Goal: Communication & Community: Share content

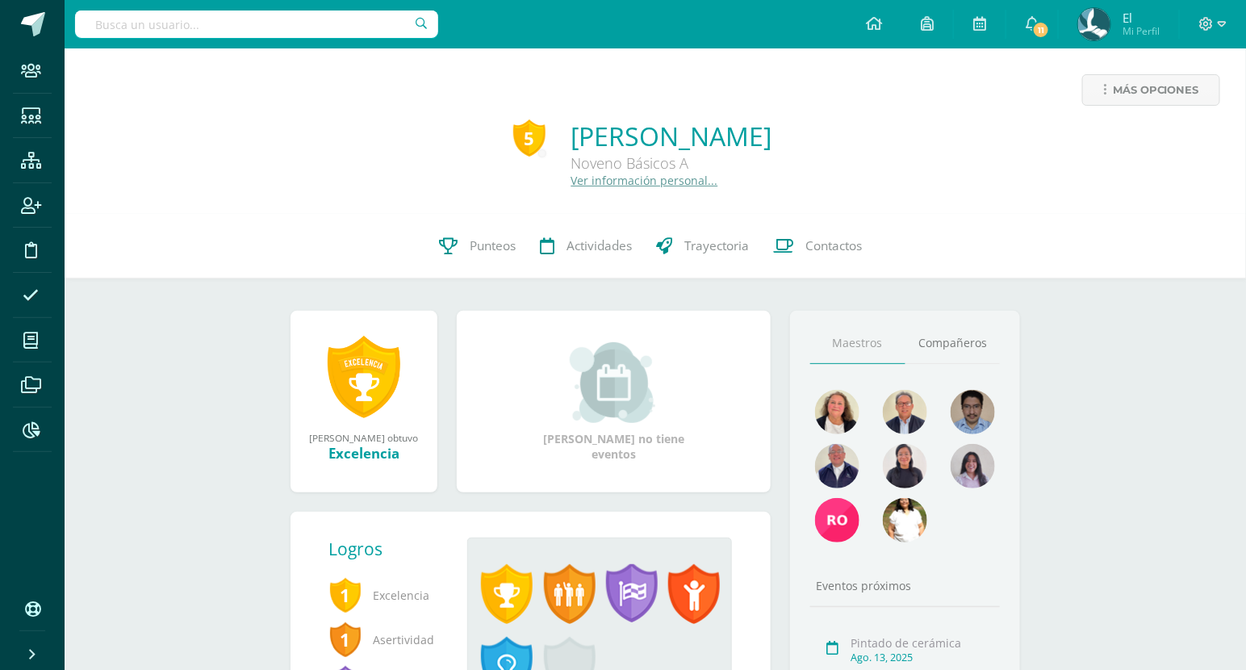
paste input "[EMAIL_ADDRESS][DOMAIN_NAME]"
click at [239, 27] on input "[EMAIL_ADDRESS][DOMAIN_NAME]" at bounding box center [256, 23] width 363 height 27
type input "[EMAIL_ADDRESS][DOMAIN_NAME]"
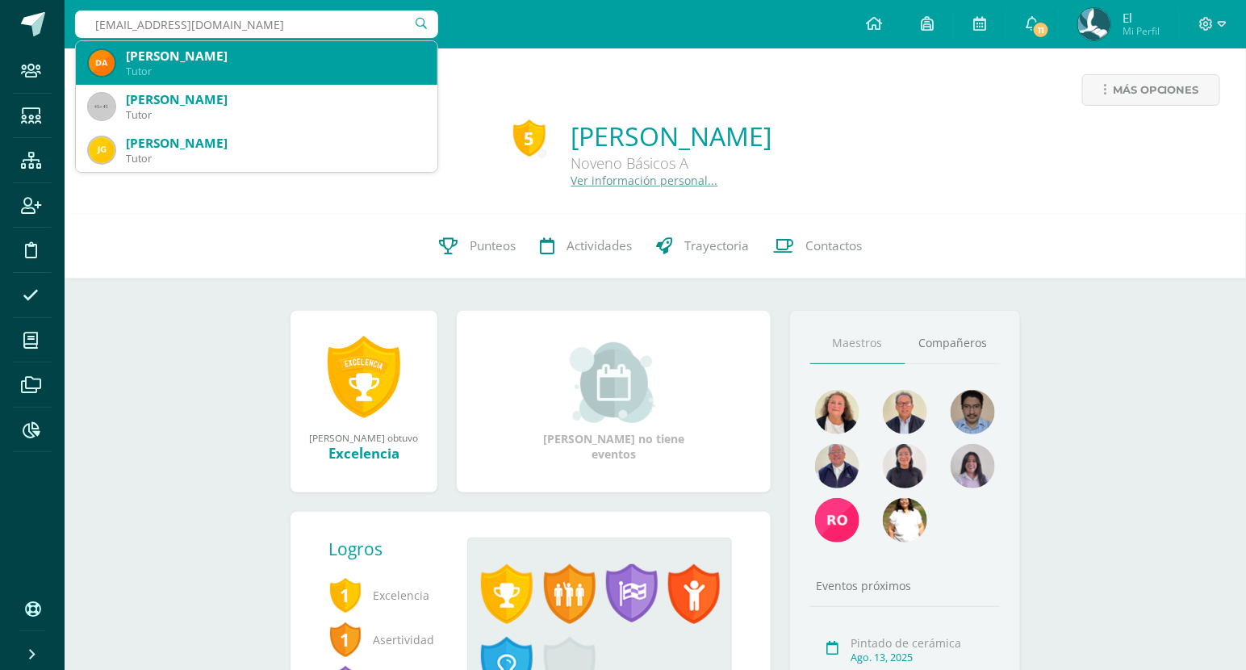
click at [322, 57] on div "[PERSON_NAME]" at bounding box center [275, 56] width 299 height 17
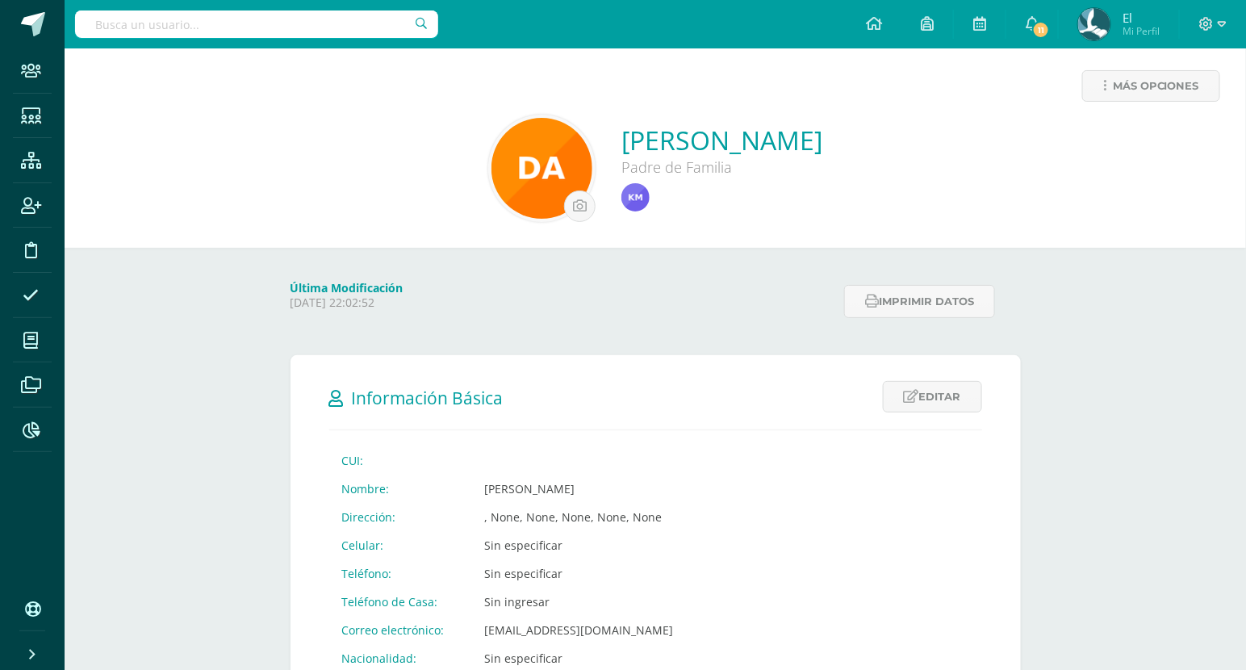
scroll to position [2, 0]
click at [1170, 98] on span "Más opciones" at bounding box center [1156, 88] width 86 height 30
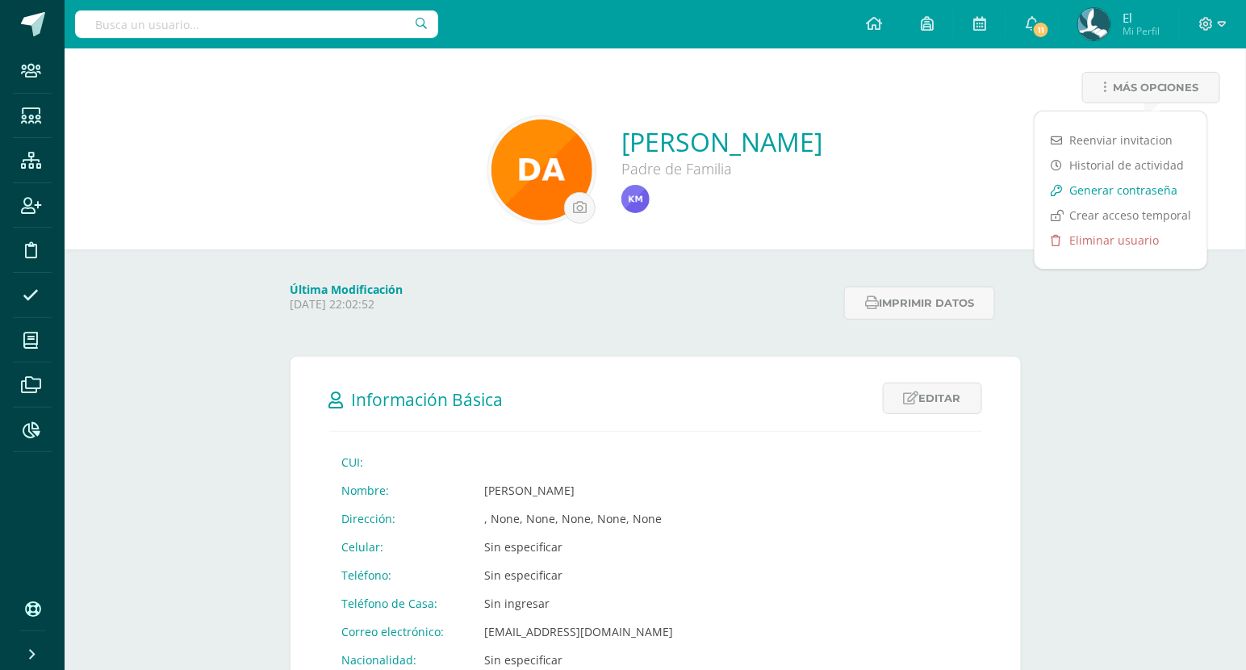
click at [1108, 180] on link "Generar contraseña" at bounding box center [1120, 189] width 173 height 25
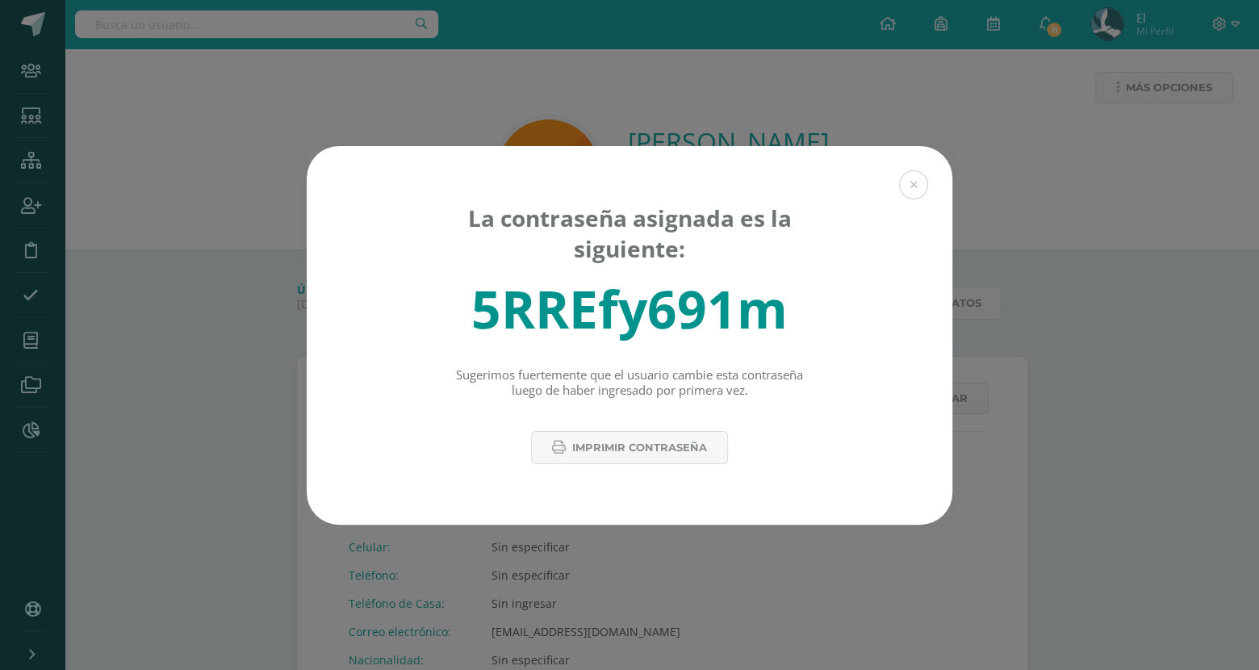
click at [627, 292] on div "5RREfy691m" at bounding box center [629, 308] width 316 height 70
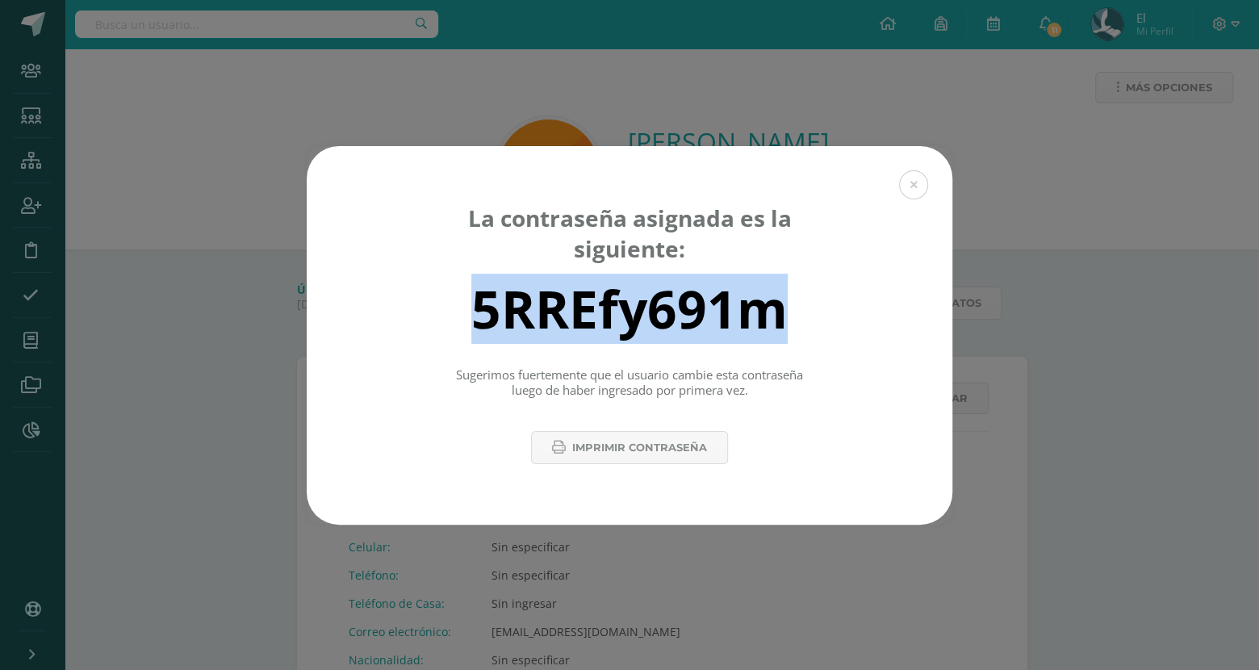
click at [627, 292] on div "5RREfy691m" at bounding box center [629, 308] width 316 height 70
copy div "5RREfy691m"
click at [912, 185] on button at bounding box center [913, 184] width 29 height 29
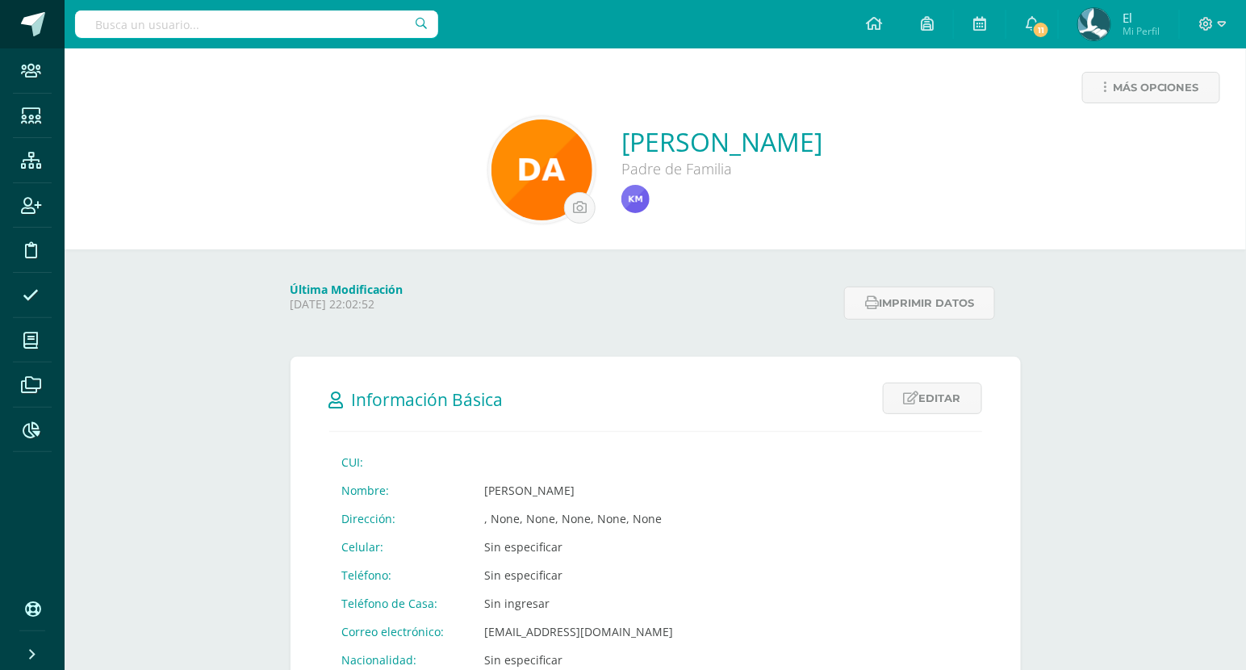
click at [23, 29] on span at bounding box center [33, 24] width 24 height 24
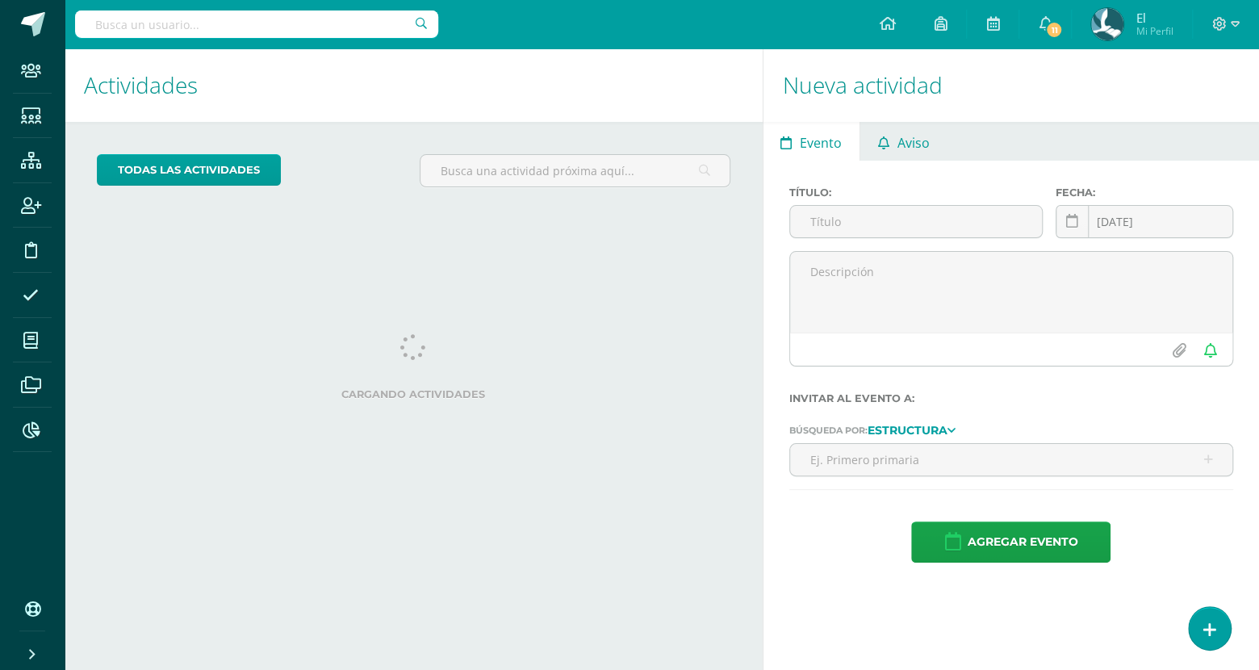
click at [914, 152] on span "Aviso" at bounding box center [912, 142] width 32 height 39
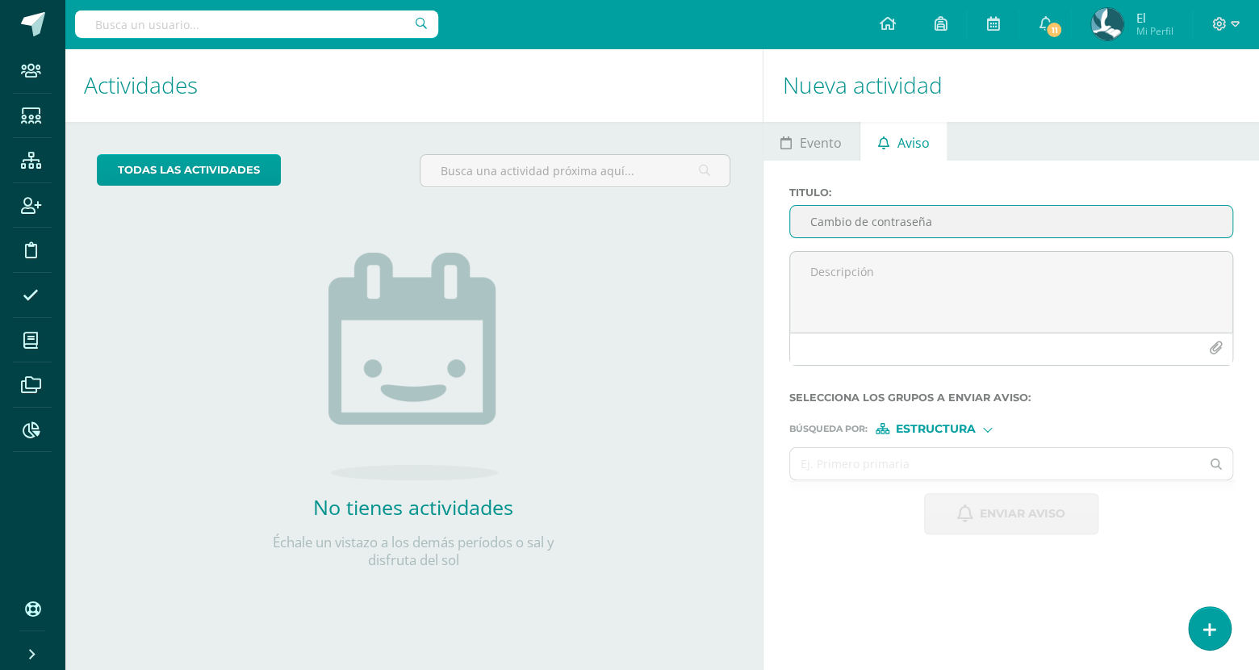
type input "Cambio de contraseña"
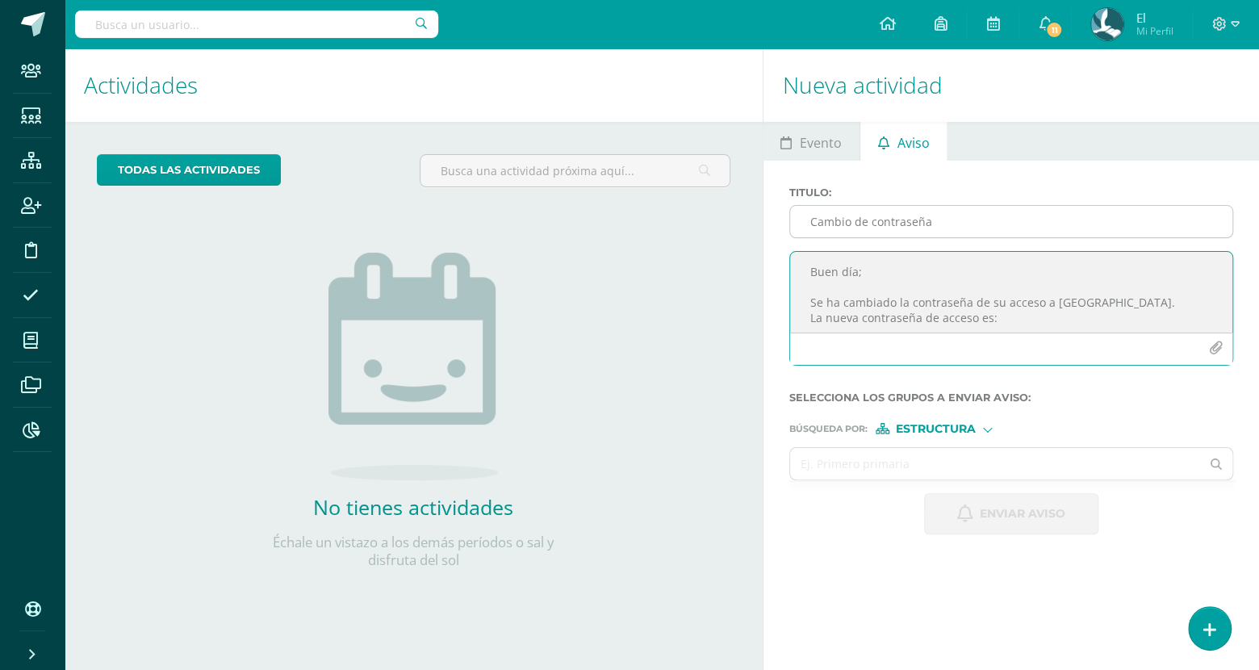
paste textarea "[EMAIL_ADDRESS][DOMAIN_NAME]"
type textarea "Buen día; Se ha cambiado la contraseña de su acceso a [GEOGRAPHIC_DATA]. La nue…"
click at [954, 424] on span "Estructura" at bounding box center [936, 428] width 80 height 9
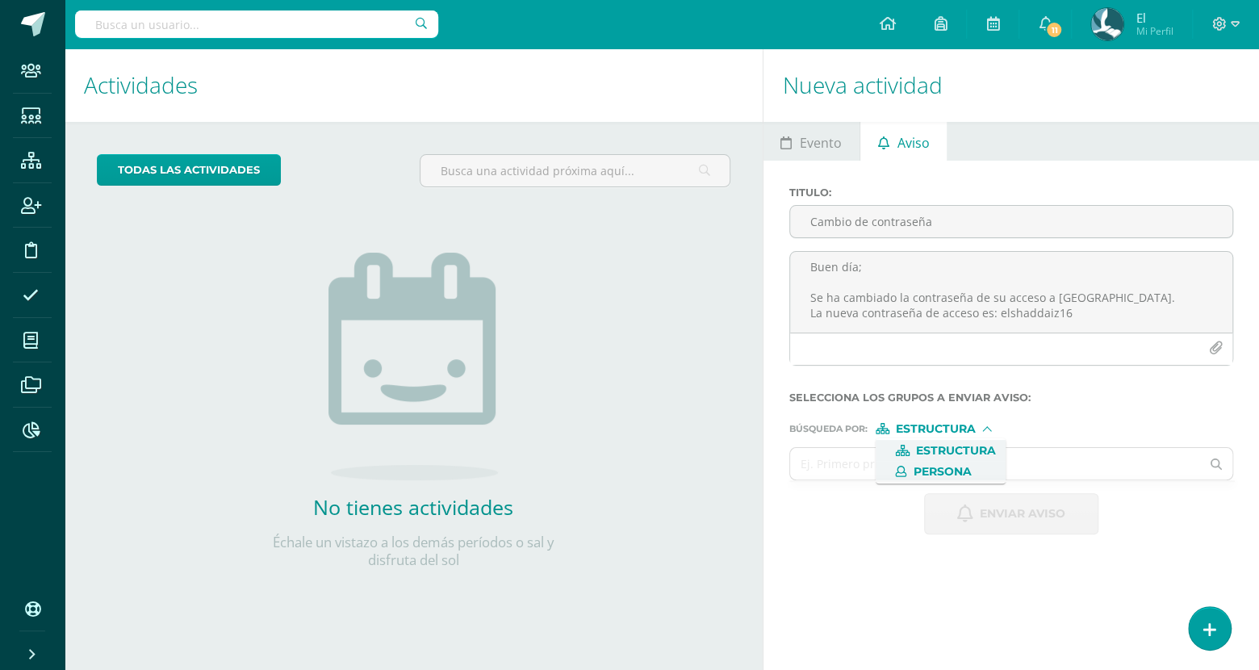
click at [940, 468] on span "Persona" at bounding box center [941, 471] width 58 height 9
click at [982, 464] on input "text" at bounding box center [995, 463] width 411 height 31
paste input "[EMAIL_ADDRESS][DOMAIN_NAME]"
type input "[EMAIL_ADDRESS][DOMAIN_NAME]"
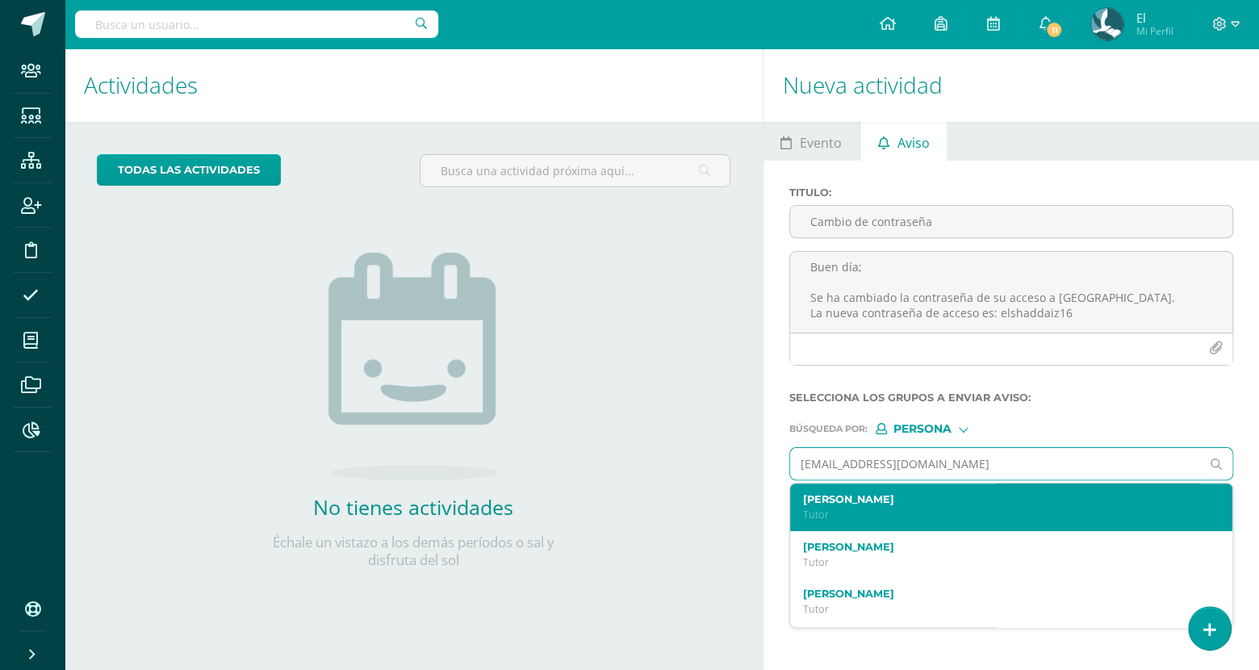
click at [999, 503] on label "[PERSON_NAME]" at bounding box center [1002, 499] width 399 height 12
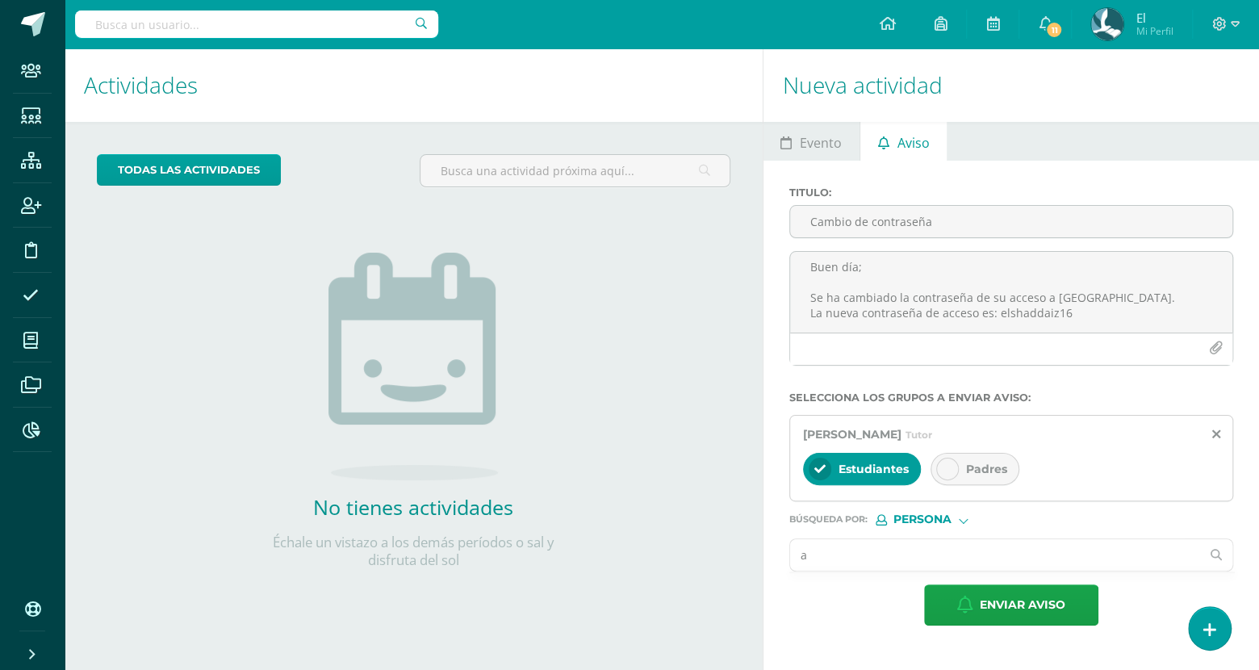
click at [916, 550] on input "a" at bounding box center [995, 554] width 411 height 31
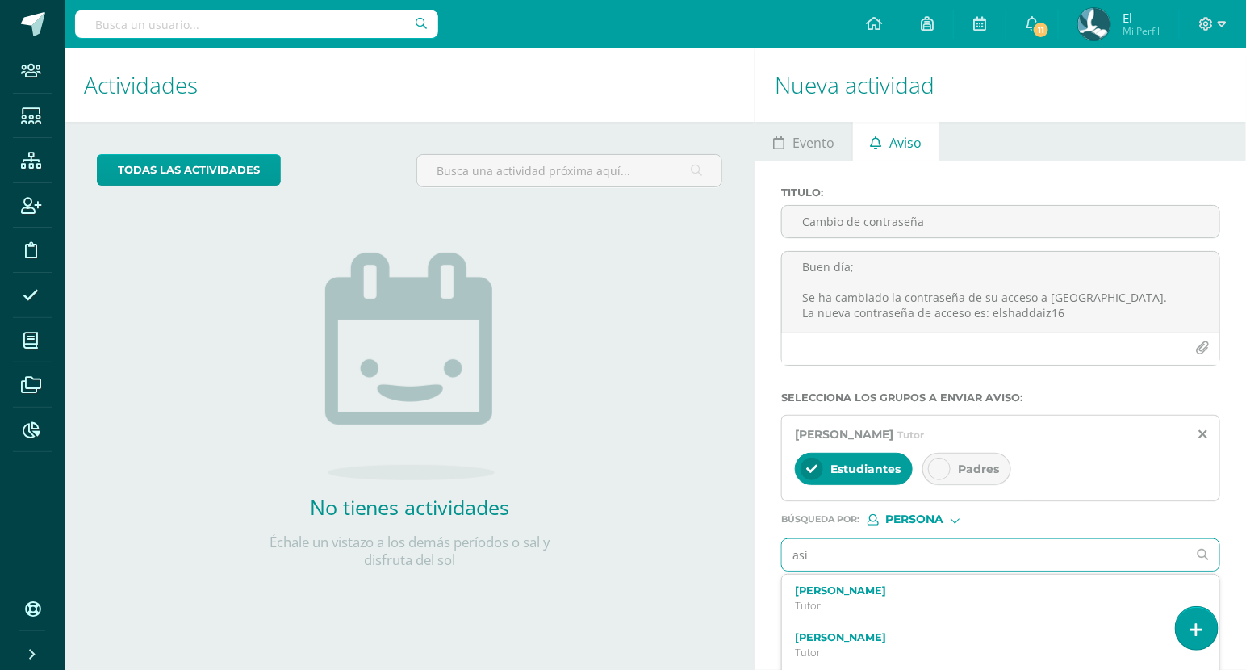
type input "asis"
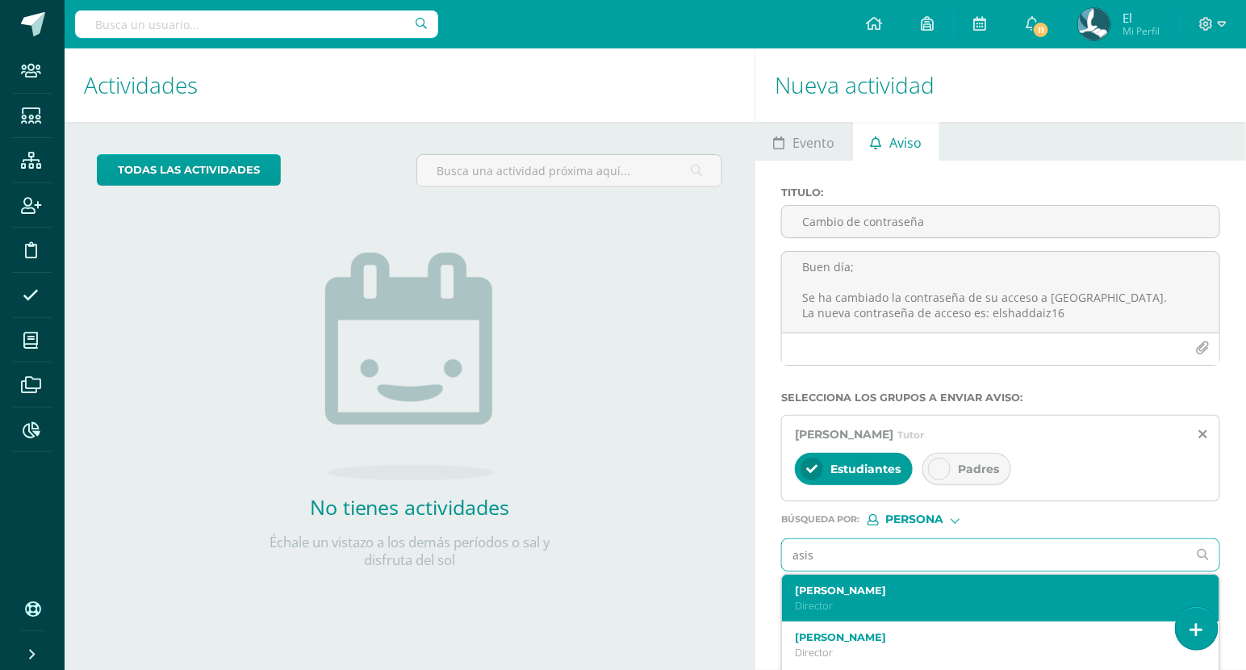
click at [875, 610] on p "Director" at bounding box center [992, 606] width 394 height 14
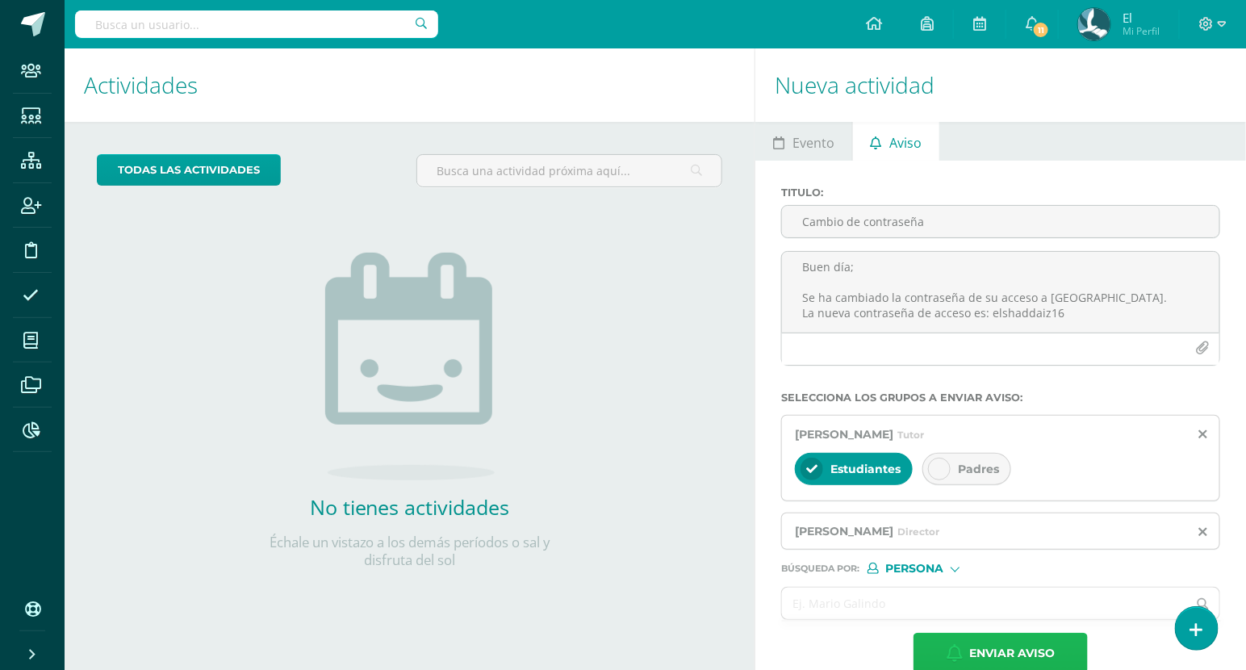
click at [991, 654] on span "Enviar aviso" at bounding box center [1012, 653] width 86 height 40
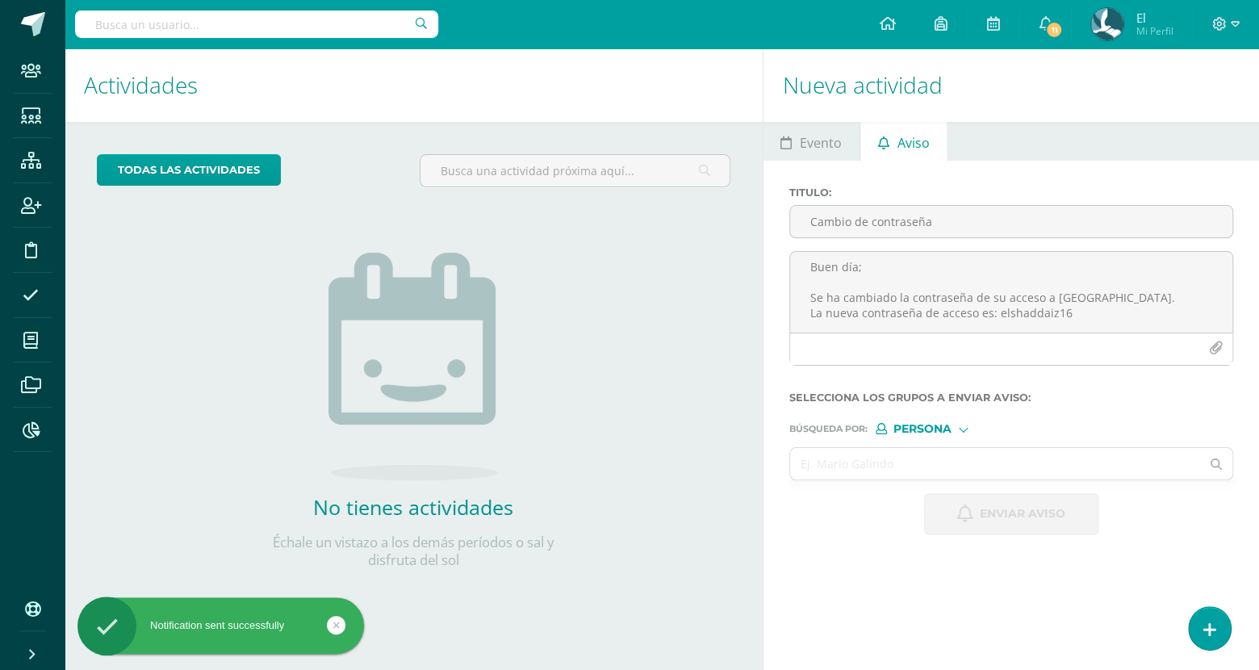
scroll to position [0, 0]
